Goal: Task Accomplishment & Management: Manage account settings

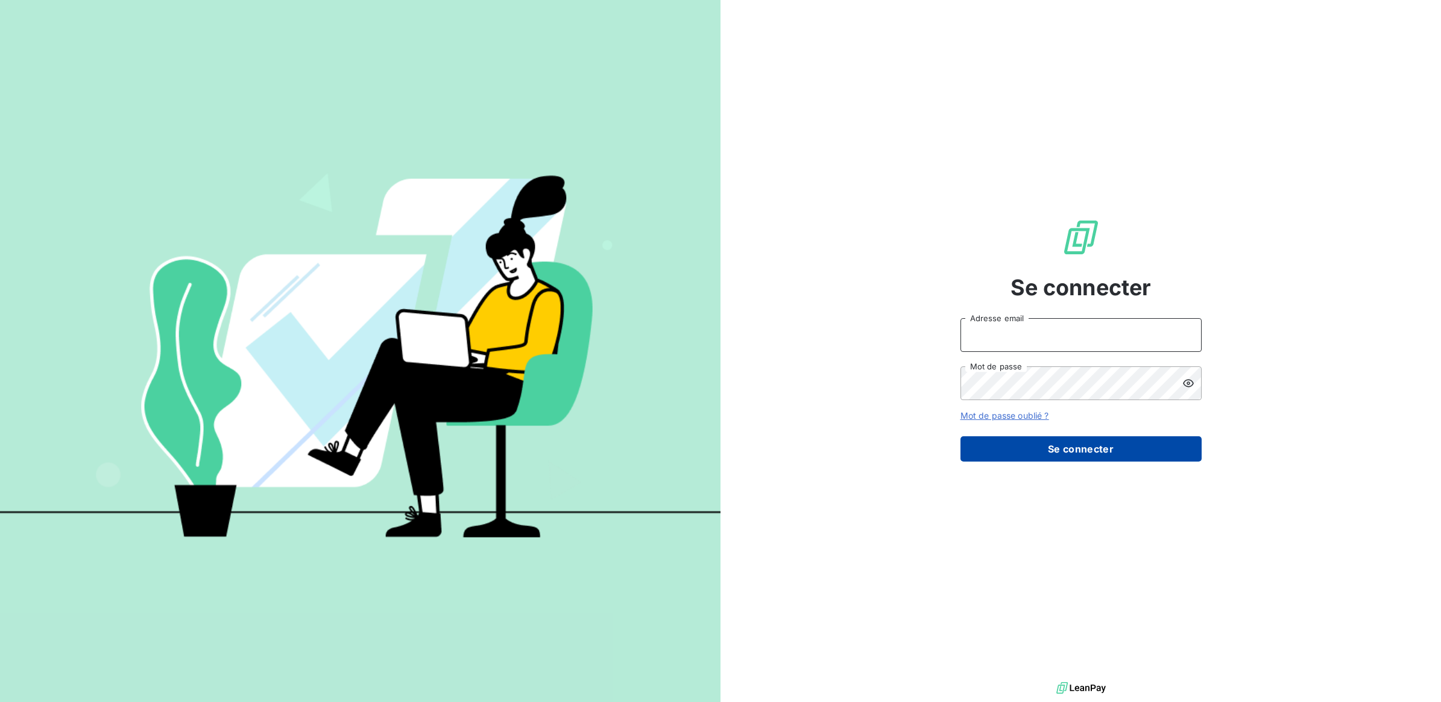
type input "[PERSON_NAME][EMAIL_ADDRESS][DOMAIN_NAME]"
click at [1081, 448] on button "Se connecter" at bounding box center [1080, 448] width 241 height 25
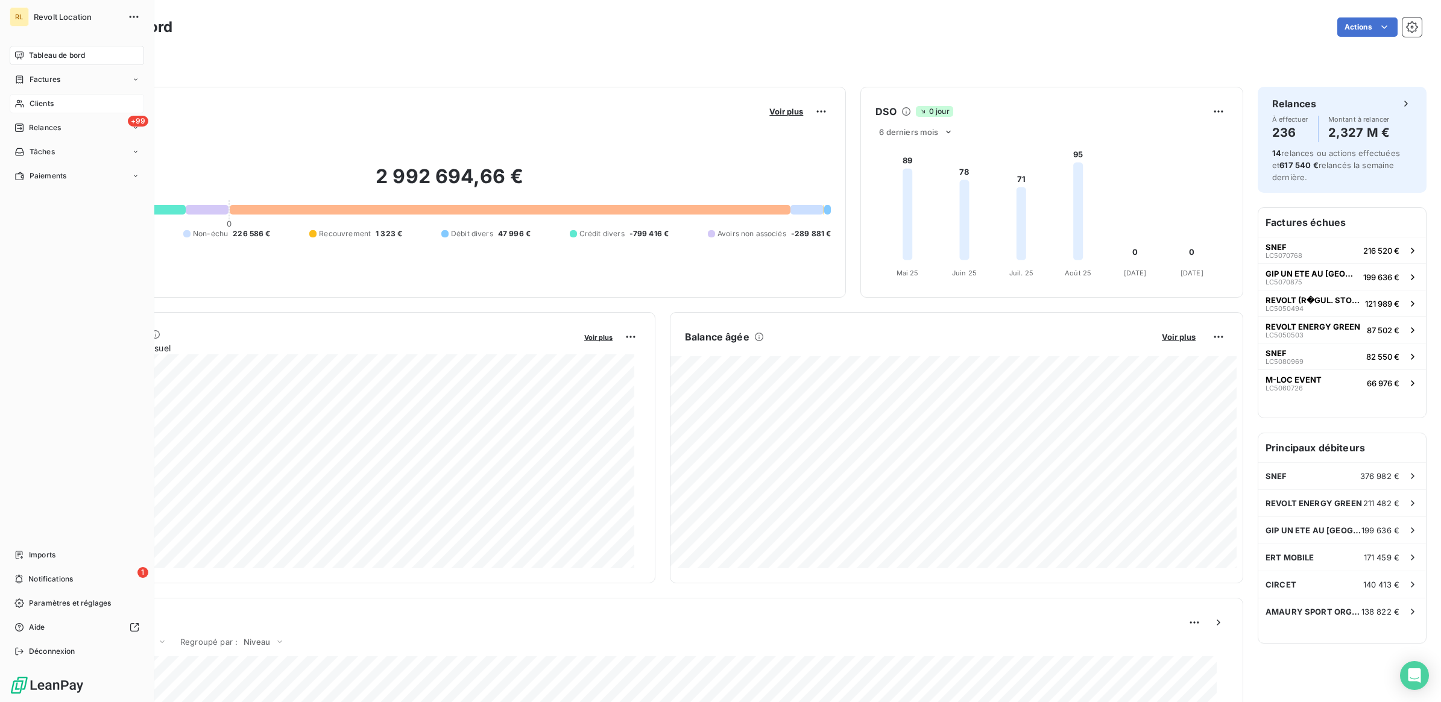
click at [50, 99] on span "Clients" at bounding box center [42, 103] width 24 height 11
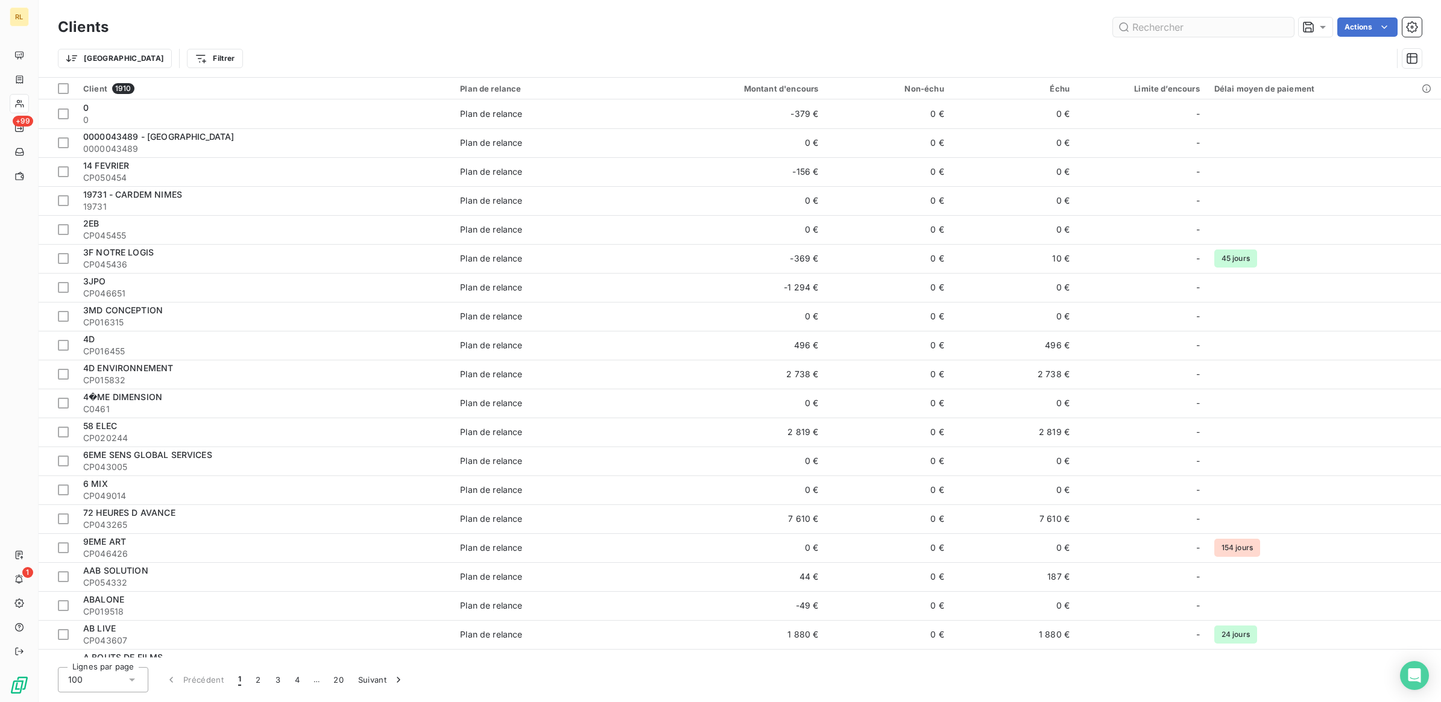
click at [1160, 24] on input "text" at bounding box center [1203, 26] width 181 height 19
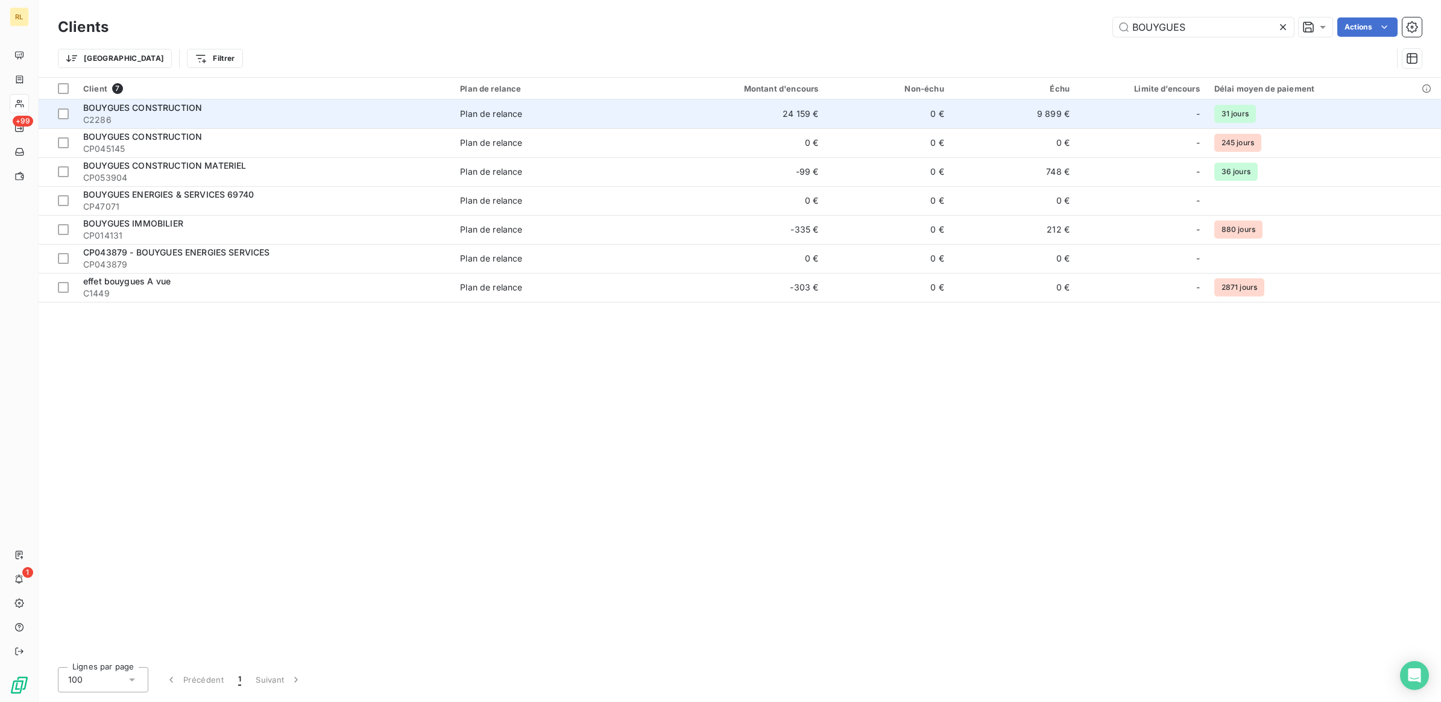
type input "BOUYGUES"
click at [266, 116] on span "C2286" at bounding box center [264, 120] width 362 height 12
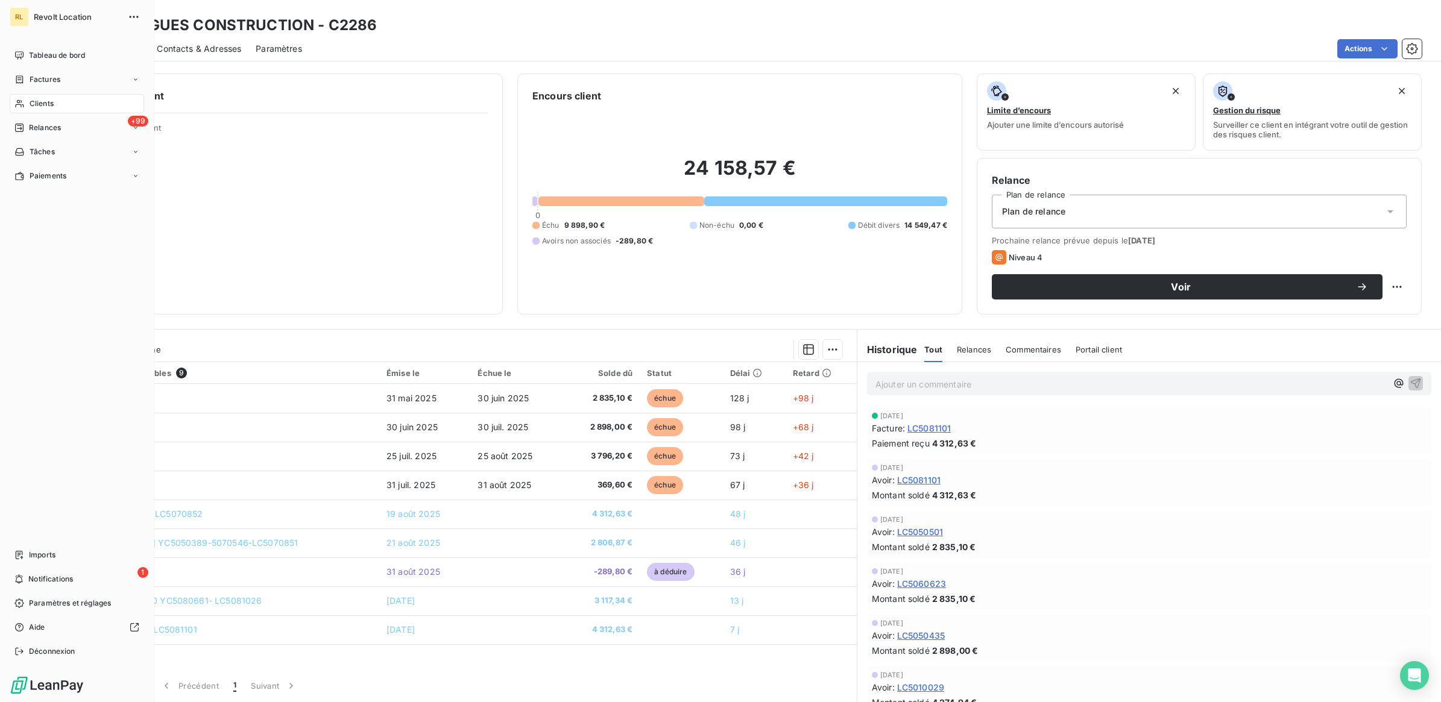
click at [49, 98] on span "Clients" at bounding box center [42, 103] width 24 height 11
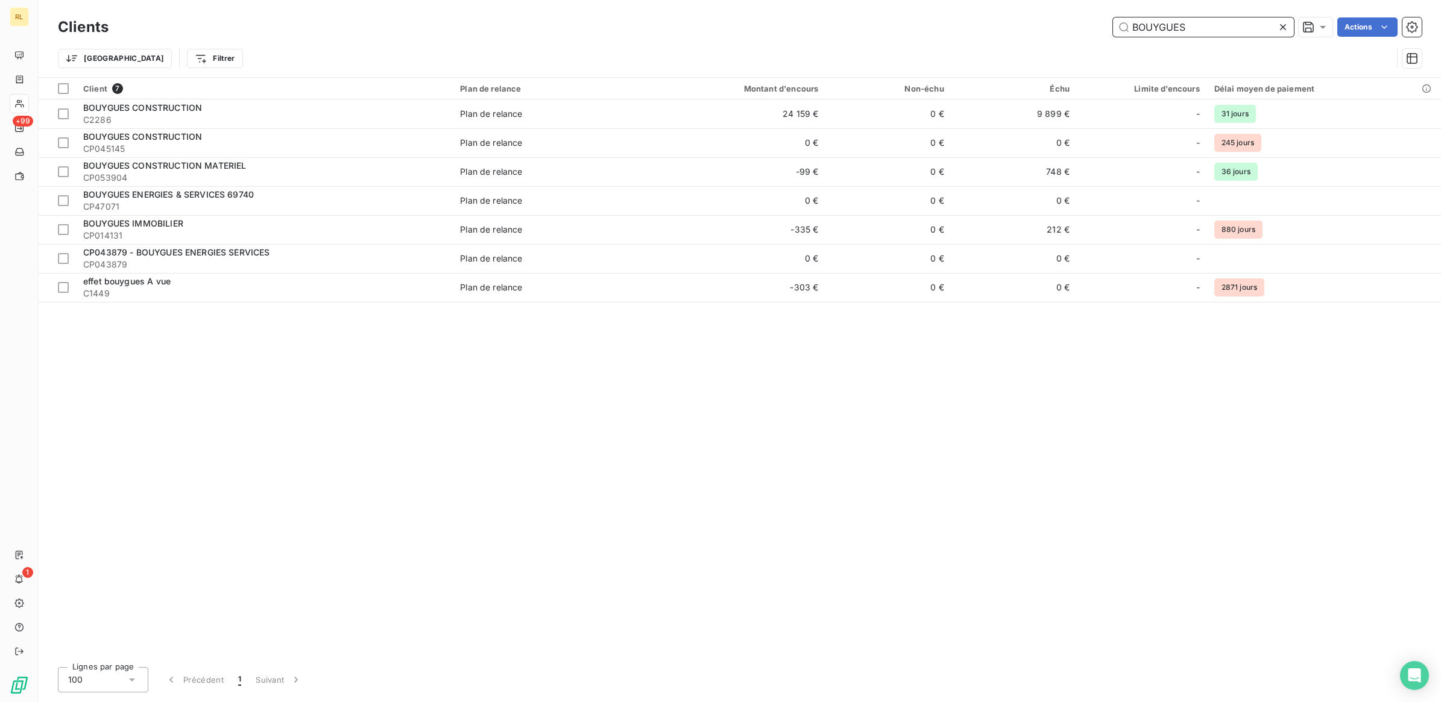
drag, startPoint x: 1131, startPoint y: 29, endPoint x: 969, endPoint y: 41, distance: 162.0
click at [1000, 25] on div "BOUYGUES Actions" at bounding box center [772, 26] width 1299 height 19
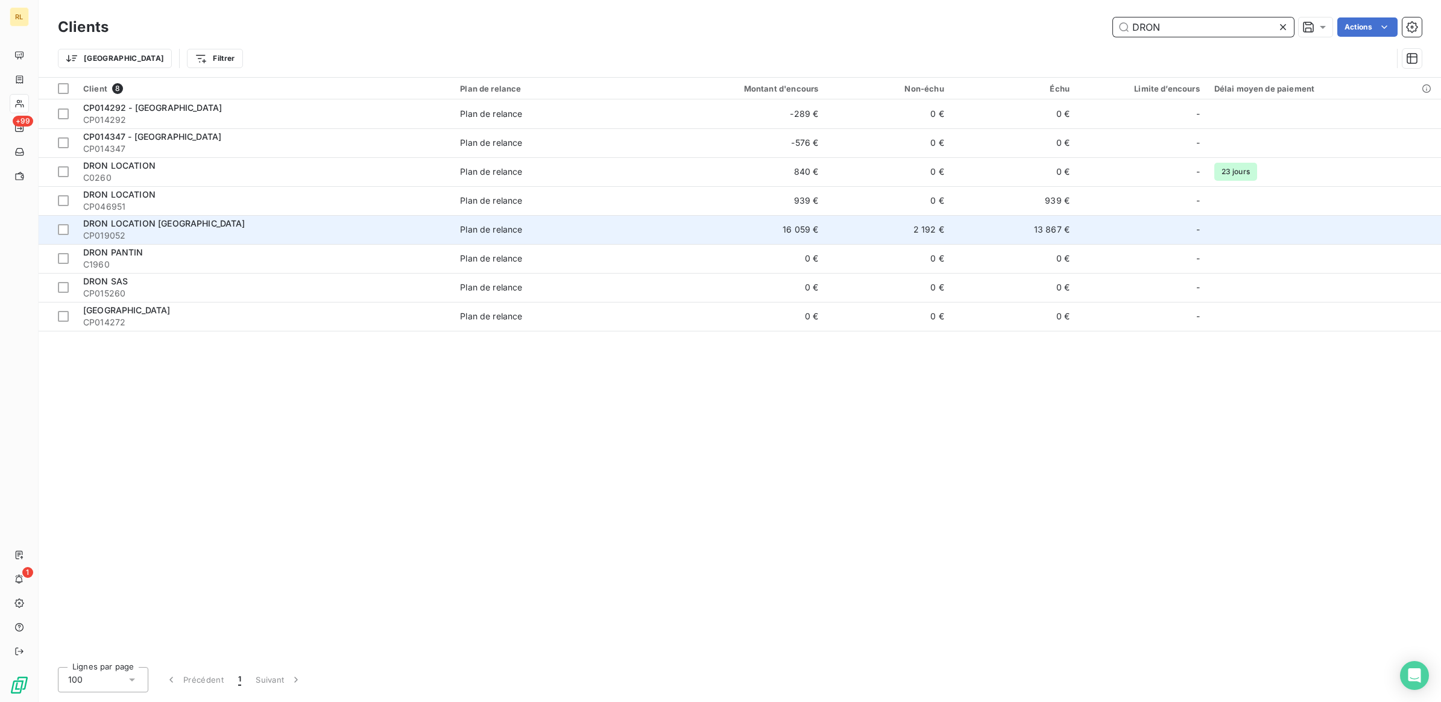
type input "DRON"
click at [797, 226] on td "16 059 €" at bounding box center [741, 229] width 168 height 29
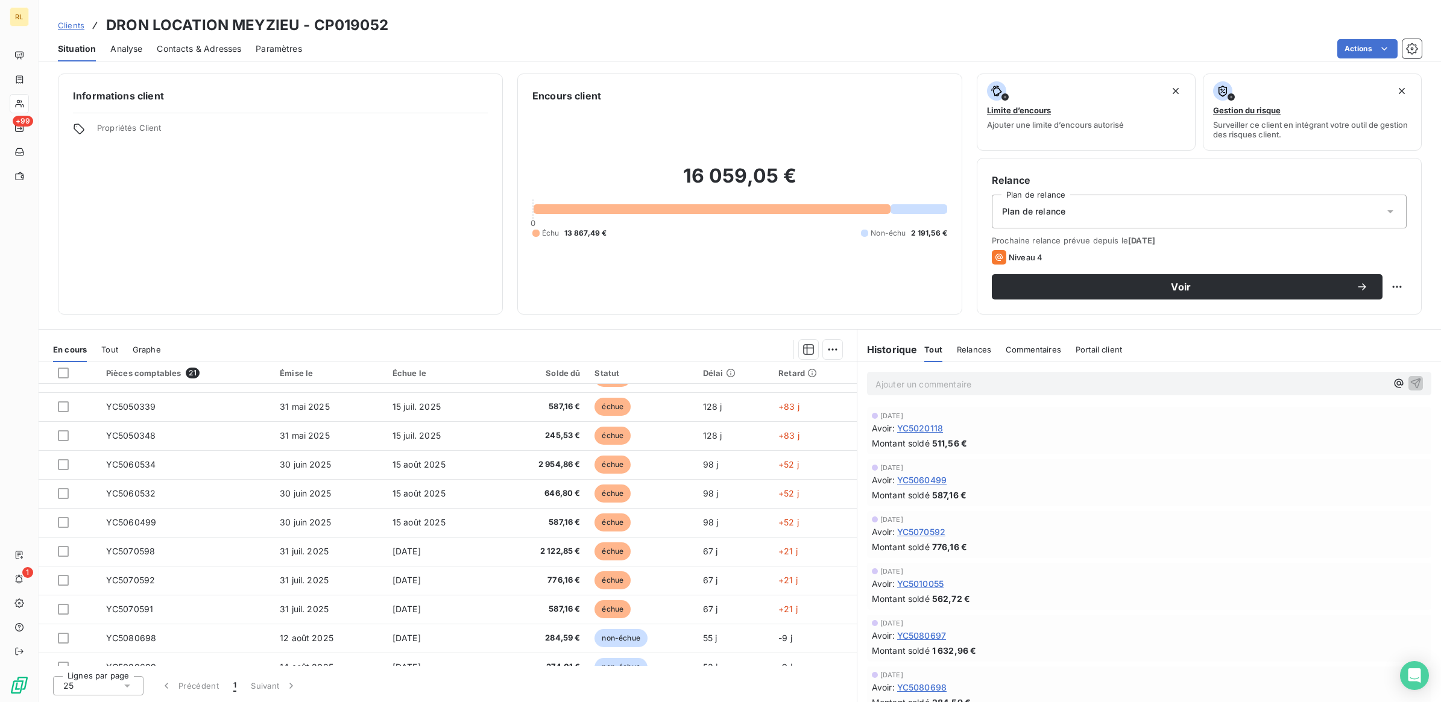
scroll to position [301, 0]
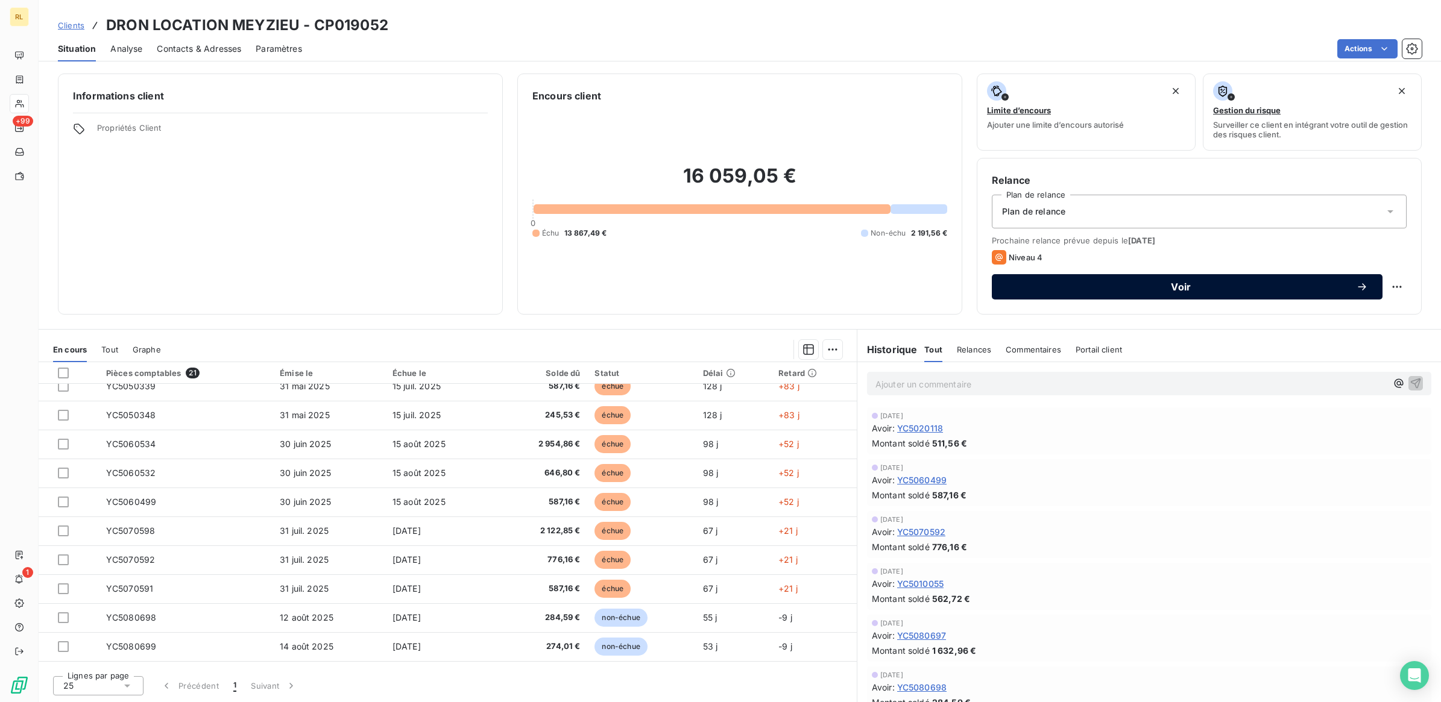
click at [1192, 285] on span "Voir" at bounding box center [1181, 287] width 350 height 10
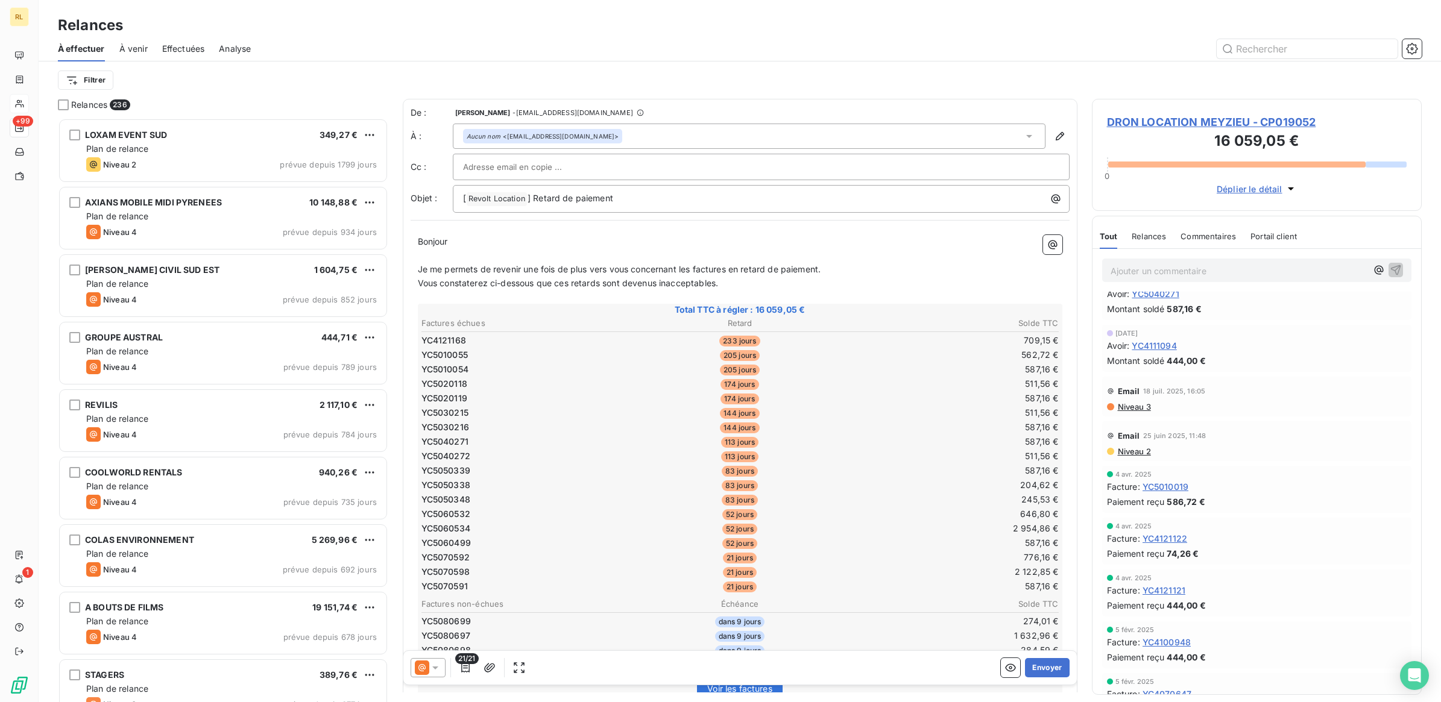
scroll to position [1733, 0]
